Goal: Navigation & Orientation: Find specific page/section

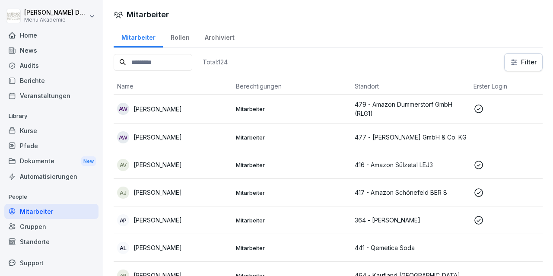
click at [41, 241] on div "Standorte" at bounding box center [51, 241] width 94 height 15
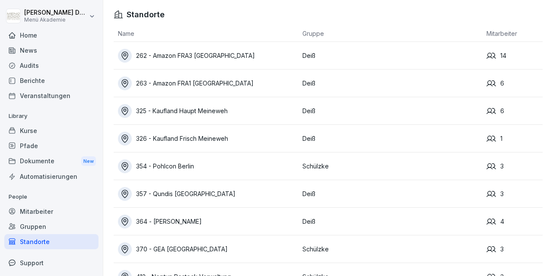
click at [212, 106] on div "325 - Kaufland Haupt Meineweh" at bounding box center [208, 111] width 180 height 14
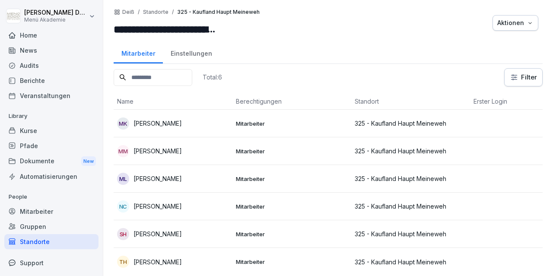
click at [40, 241] on div "Standorte" at bounding box center [51, 241] width 94 height 15
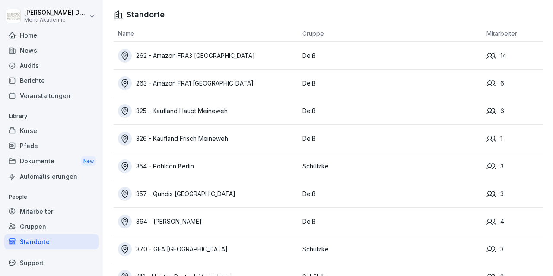
click at [207, 136] on div "326 - Kaufland Frisch Meineweh" at bounding box center [208, 139] width 180 height 14
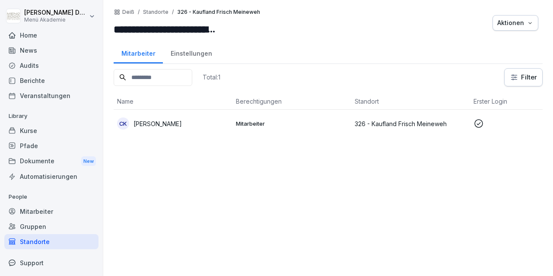
click at [33, 240] on div "Standorte" at bounding box center [51, 241] width 94 height 15
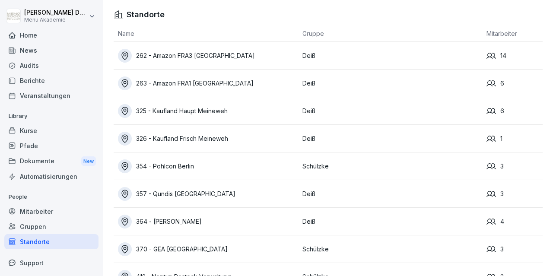
click at [190, 110] on div "325 - Kaufland Haupt Meineweh" at bounding box center [208, 111] width 180 height 14
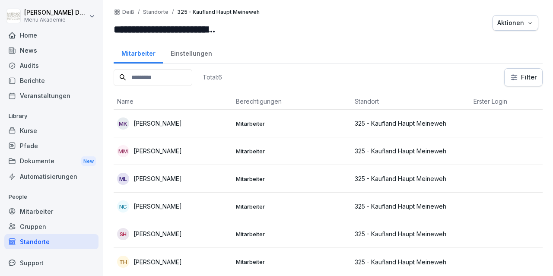
click at [39, 239] on div "Standorte" at bounding box center [51, 241] width 94 height 15
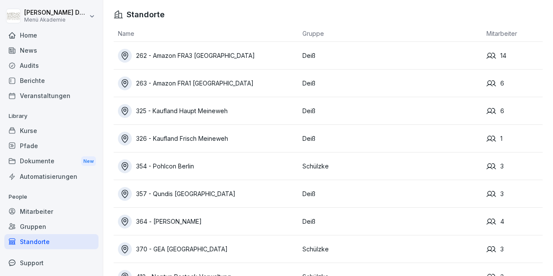
click at [168, 167] on div "354 - Pohlcon Berlin" at bounding box center [208, 166] width 180 height 14
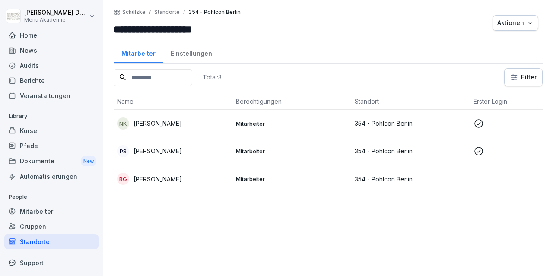
click at [151, 124] on p "[PERSON_NAME]" at bounding box center [157, 123] width 48 height 9
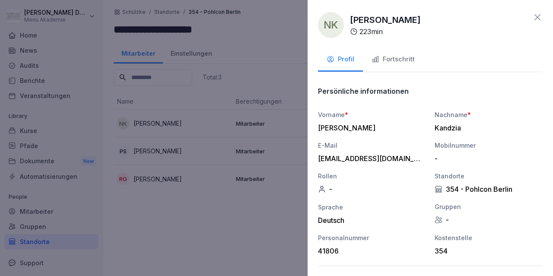
click at [398, 54] on button "Fortschritt" at bounding box center [393, 59] width 60 height 23
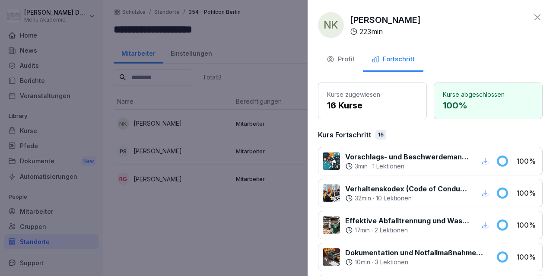
click at [535, 21] on icon at bounding box center [537, 17] width 10 height 10
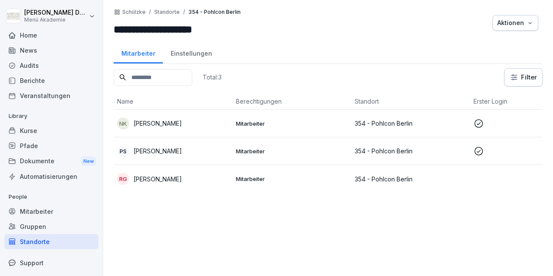
click at [148, 145] on div "PS [PERSON_NAME]" at bounding box center [173, 151] width 112 height 12
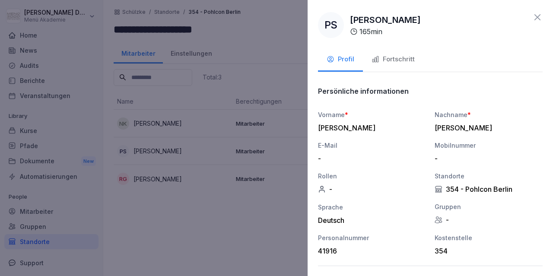
click at [373, 59] on icon "button" at bounding box center [375, 60] width 6 height 6
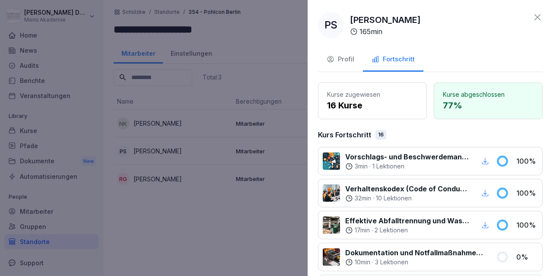
click at [541, 19] on icon at bounding box center [537, 17] width 10 height 10
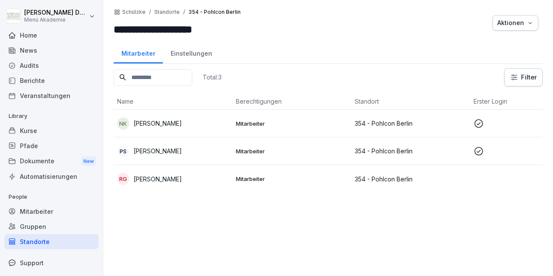
click at [27, 242] on div "Standorte" at bounding box center [51, 241] width 94 height 15
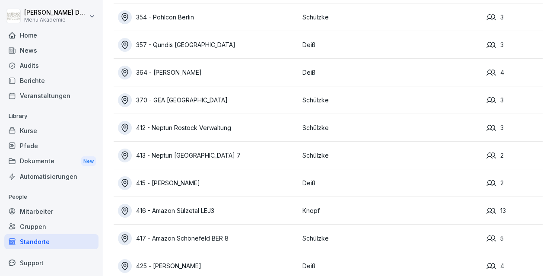
scroll to position [150, 0]
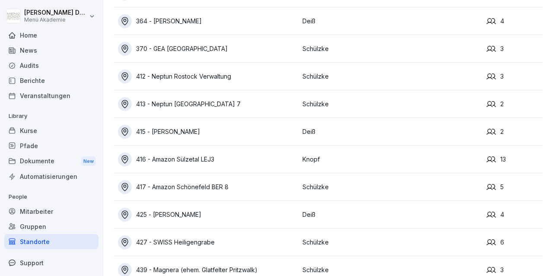
click at [214, 157] on div "416 - Amazon Sülzetal LEJ3" at bounding box center [208, 159] width 180 height 14
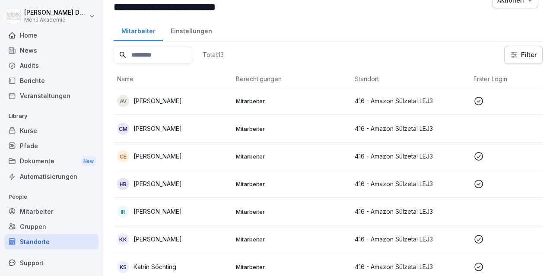
click at [150, 96] on p "[PERSON_NAME]" at bounding box center [157, 100] width 48 height 9
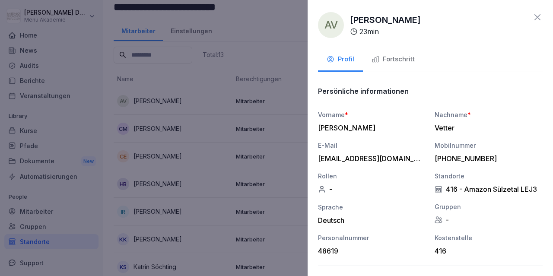
click at [396, 58] on div "Fortschritt" at bounding box center [392, 59] width 43 height 10
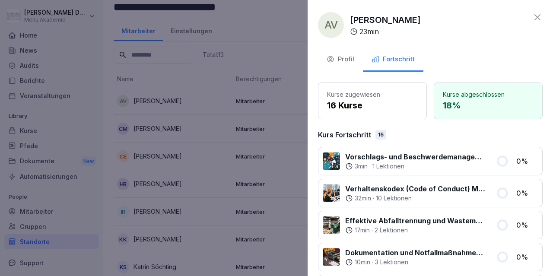
click at [535, 20] on icon at bounding box center [537, 17] width 10 height 10
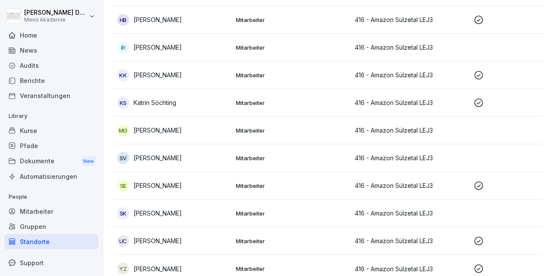
scroll to position [192, 0]
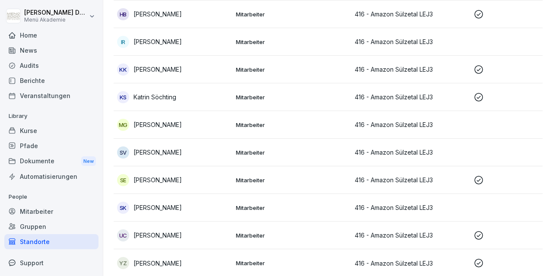
click at [35, 238] on div "Standorte" at bounding box center [51, 241] width 94 height 15
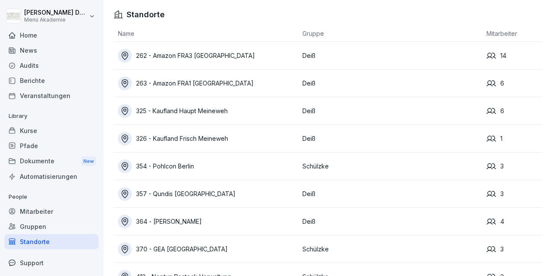
click at [193, 111] on div "325 - Kaufland Haupt Meineweh" at bounding box center [208, 111] width 180 height 14
